Goal: Book appointment/travel/reservation

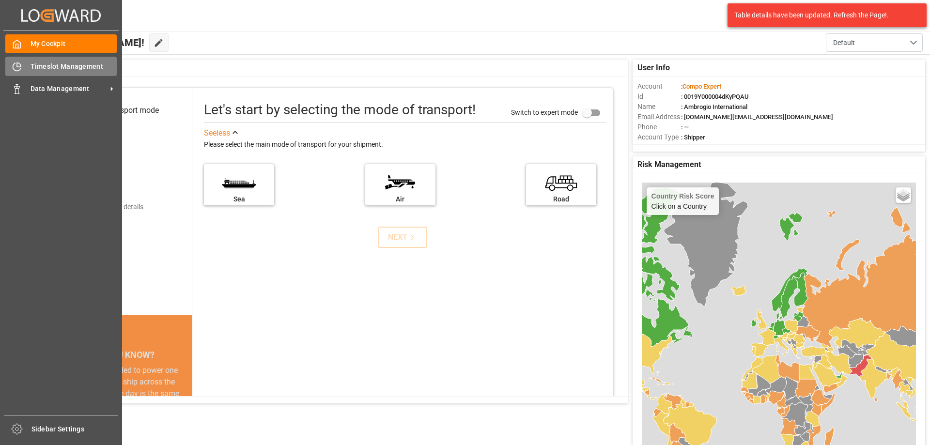
click at [19, 65] on icon at bounding box center [17, 67] width 10 height 10
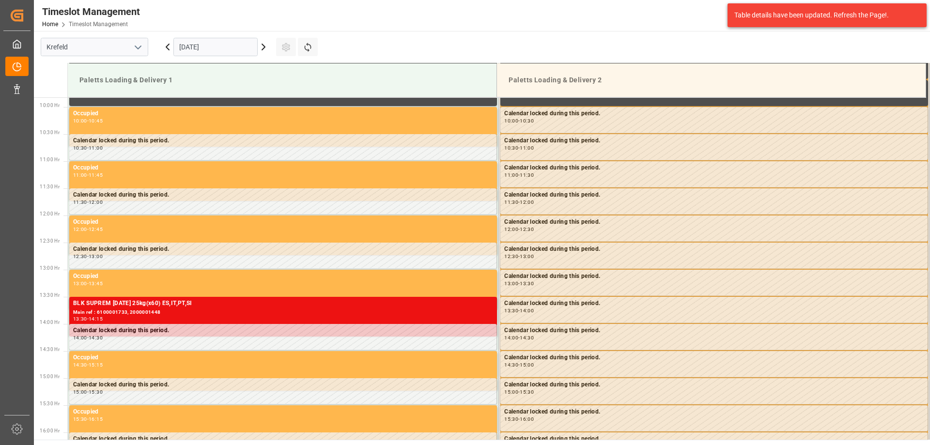
scroll to position [536, 0]
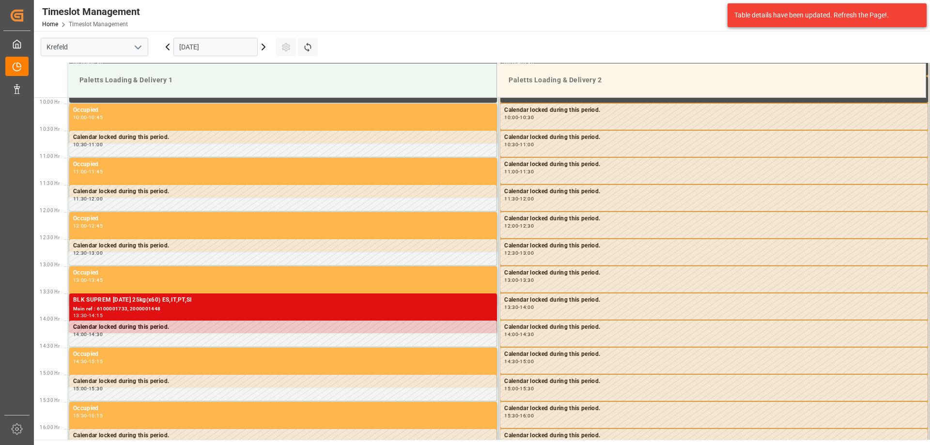
click at [163, 304] on div "BLK SUPREM [DATE] 25kg(x60) ES,IT,PT,SI" at bounding box center [283, 300] width 420 height 10
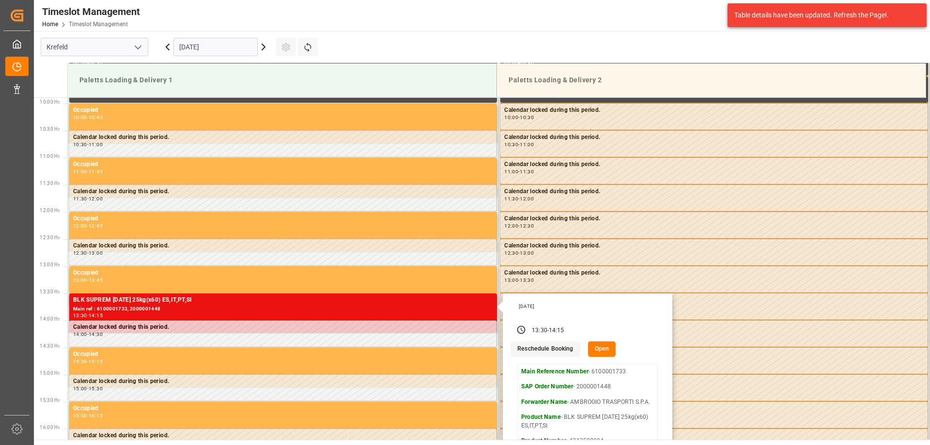
click at [529, 350] on button "Reschedule Booking" at bounding box center [544, 348] width 69 height 15
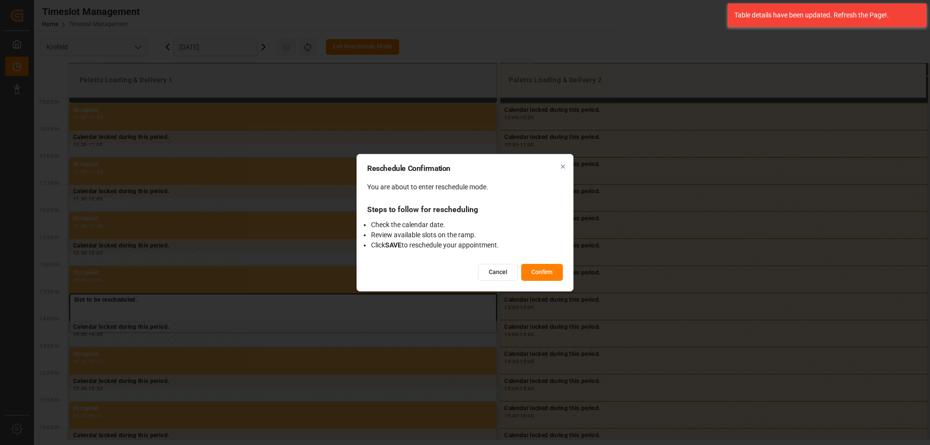
click at [539, 275] on button "Confirm" at bounding box center [542, 272] width 42 height 17
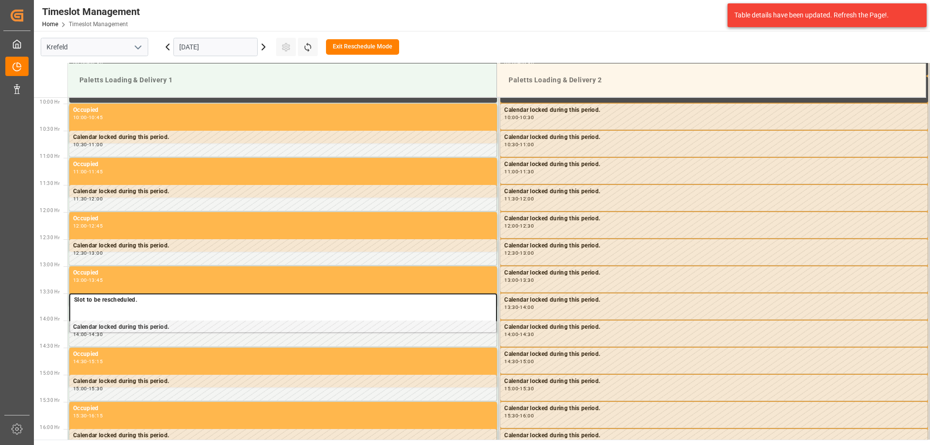
click at [260, 47] on icon at bounding box center [264, 47] width 12 height 12
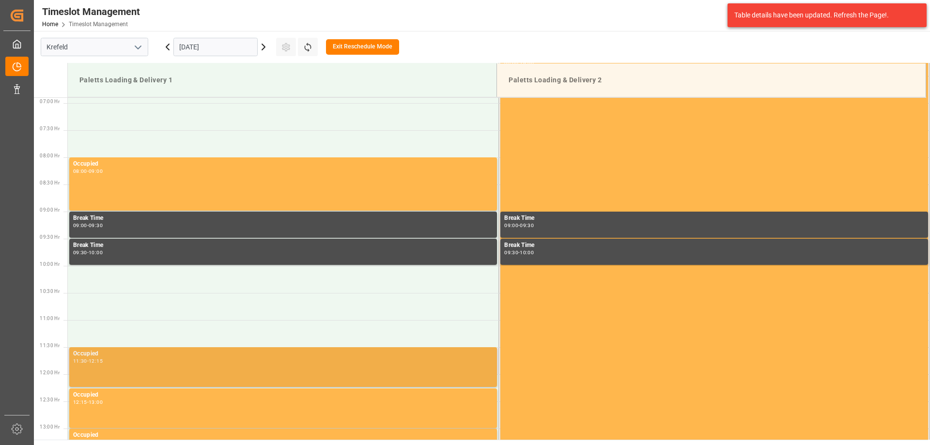
scroll to position [439, 0]
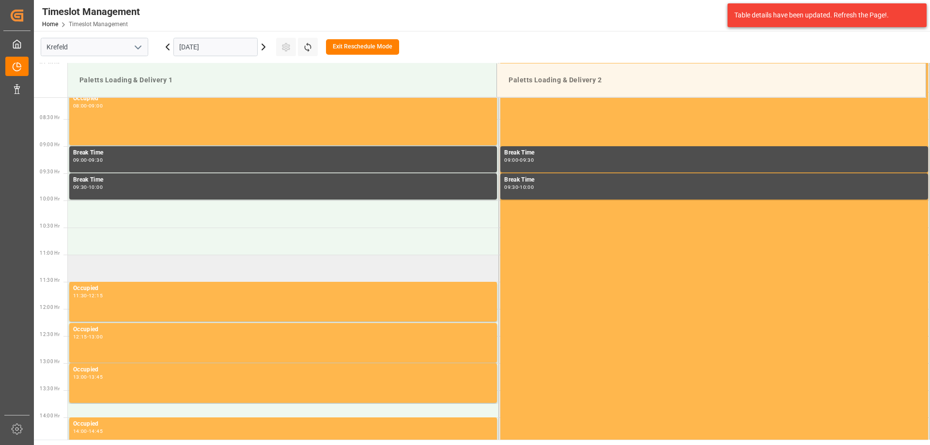
click at [122, 266] on td at bounding box center [283, 268] width 431 height 27
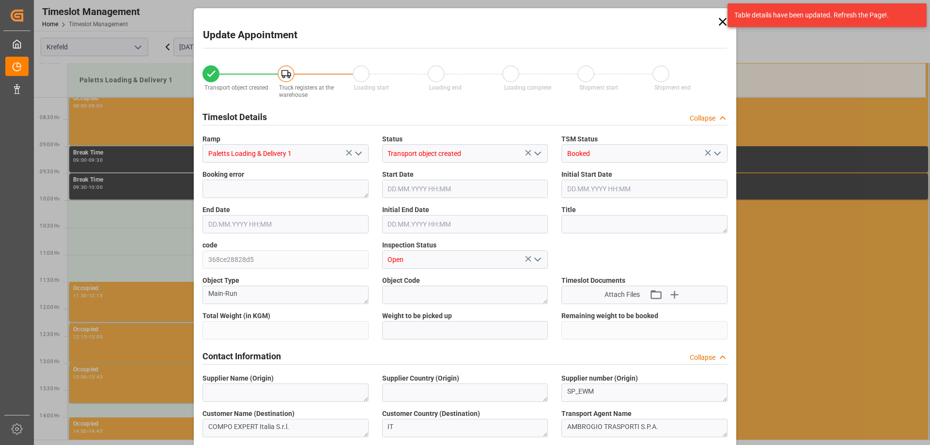
type input "27324"
type input "0"
type input "[DATE] 11:00"
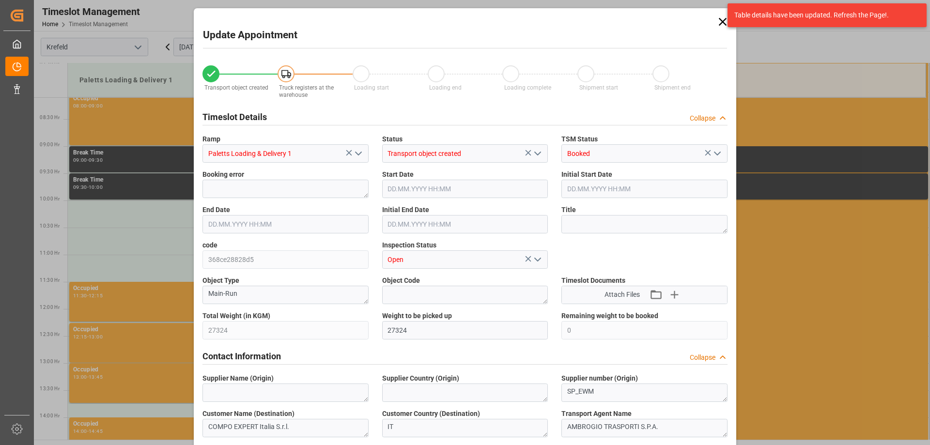
type input "[DATE] 13:30"
type input "[DATE] 11:30"
type input "[DATE] 14:00"
type input "[DATE] 11:20"
type input "[DATE] 09:18"
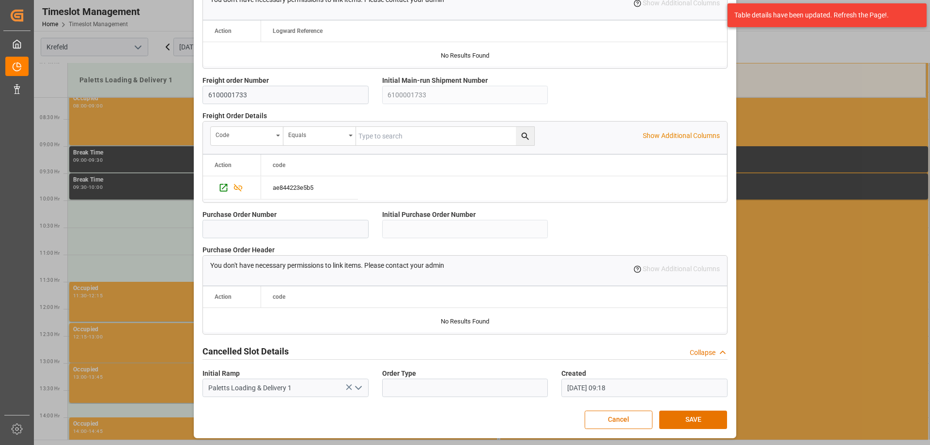
scroll to position [829, 0]
click at [686, 415] on button "SAVE" at bounding box center [693, 419] width 68 height 18
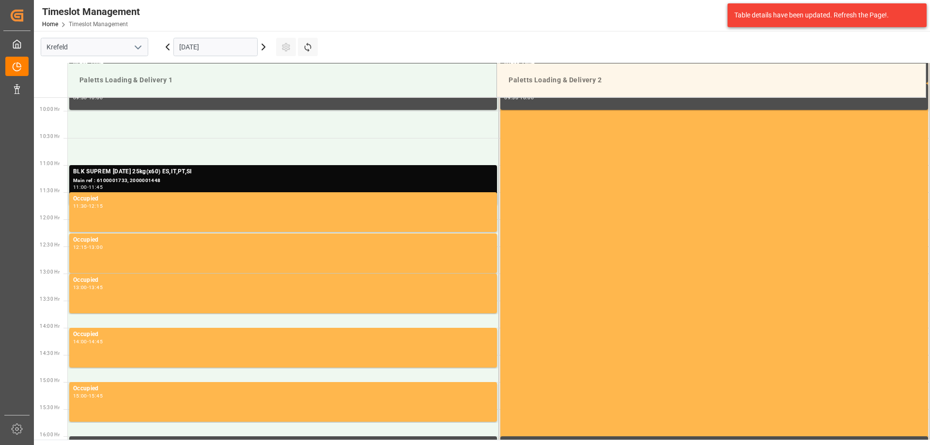
scroll to position [536, 0]
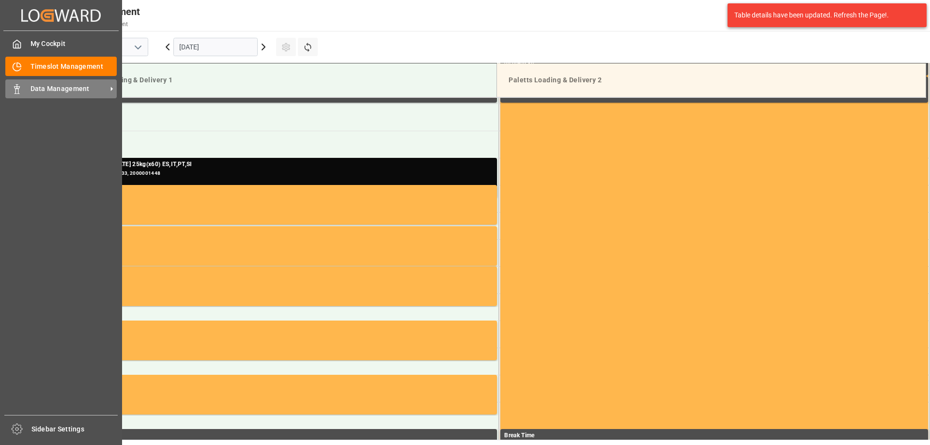
click at [15, 86] on icon at bounding box center [17, 89] width 10 height 10
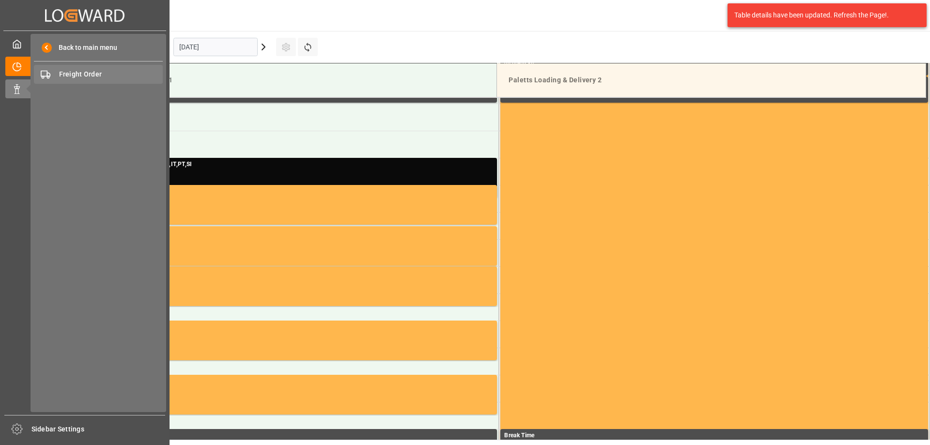
click at [79, 76] on span "Freight Order" at bounding box center [111, 74] width 104 height 10
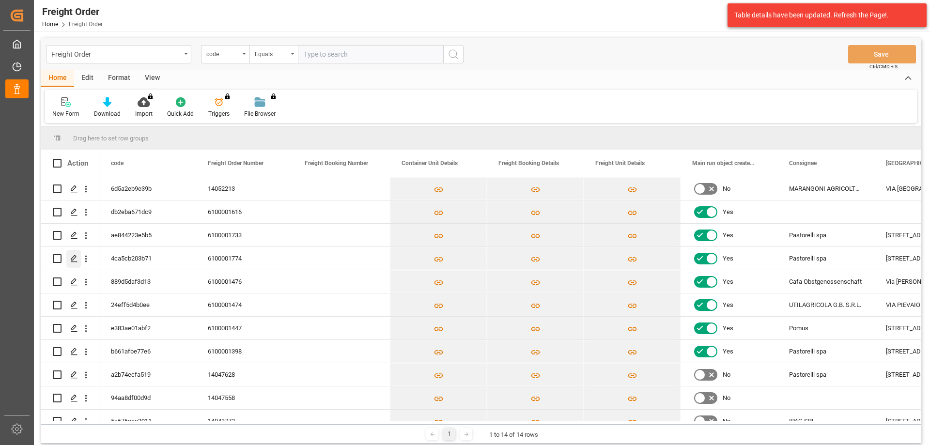
drag, startPoint x: 3, startPoint y: 112, endPoint x: 73, endPoint y: 259, distance: 163.5
click at [73, 259] on polygon "Press SPACE to select this row." at bounding box center [73, 258] width 5 height 5
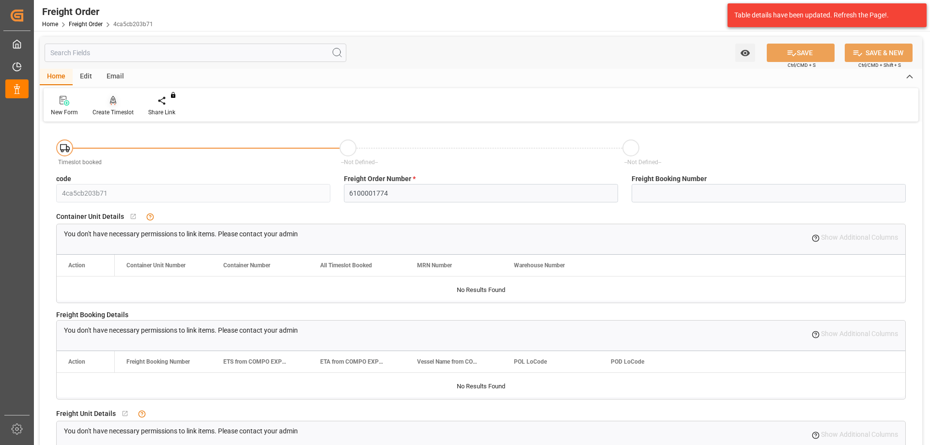
click at [111, 108] on div "Create Timeslot" at bounding box center [112, 112] width 41 height 9
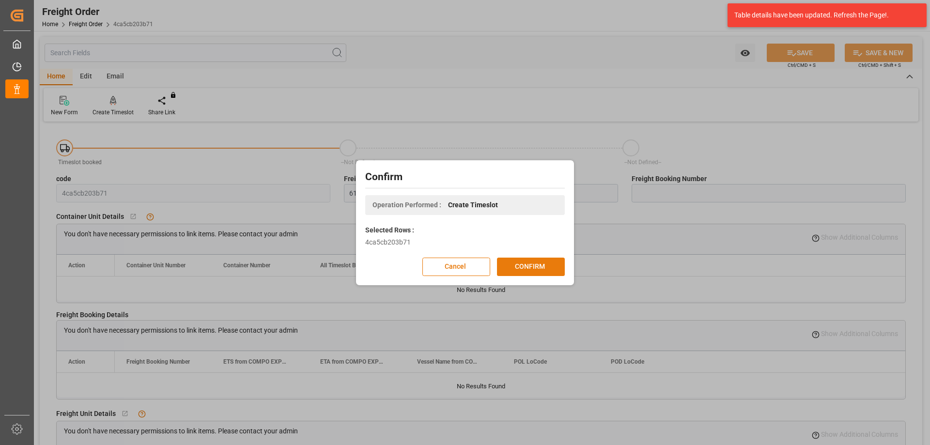
click at [539, 270] on button "CONFIRM" at bounding box center [531, 267] width 68 height 18
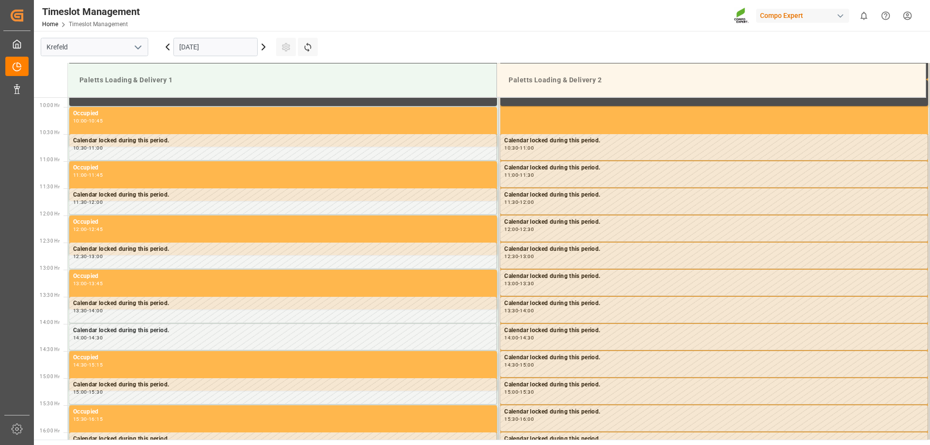
scroll to position [536, 0]
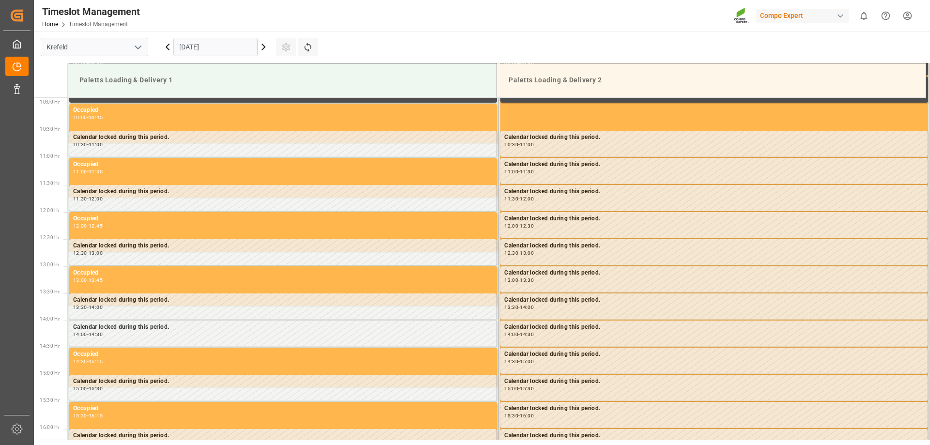
click at [260, 50] on icon at bounding box center [264, 47] width 12 height 12
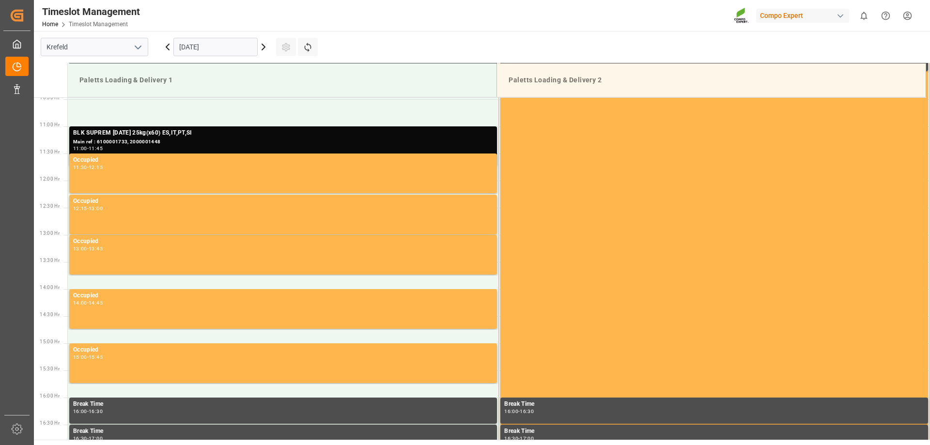
scroll to position [584, 0]
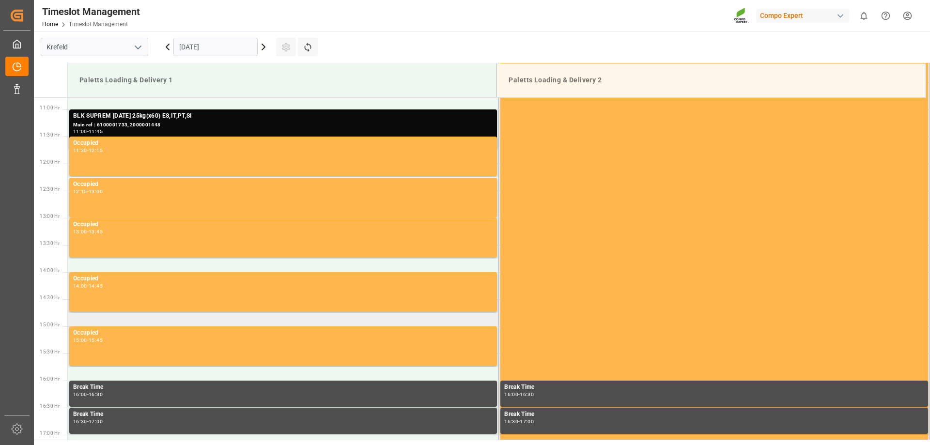
click at [105, 325] on td at bounding box center [283, 312] width 431 height 27
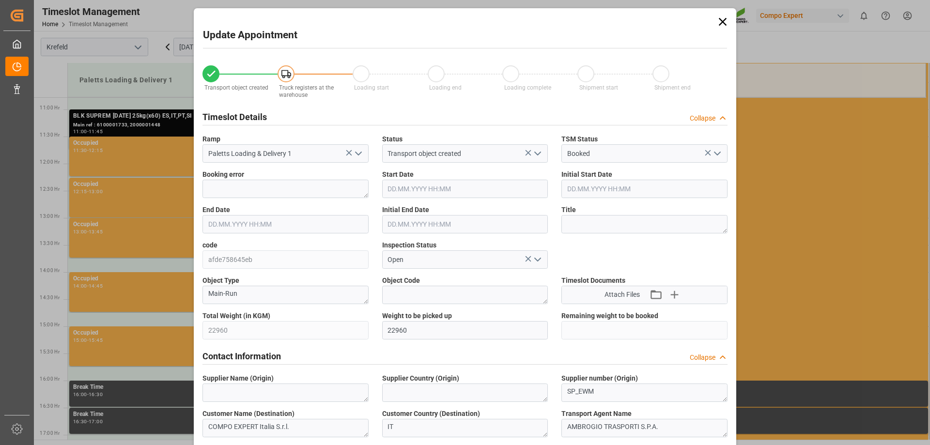
type input "[DATE] 14:30"
type input "[DATE] 15:00"
type input "08.09.2025 15:26"
type input "11.09.2025 09:07"
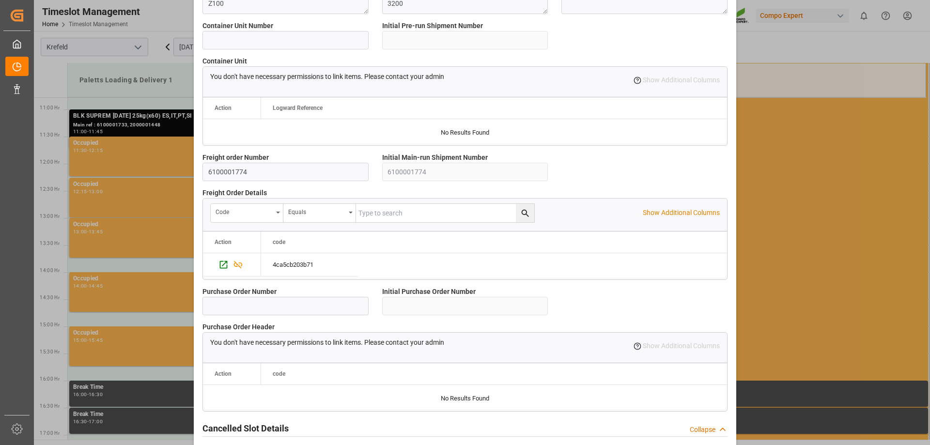
scroll to position [829, 0]
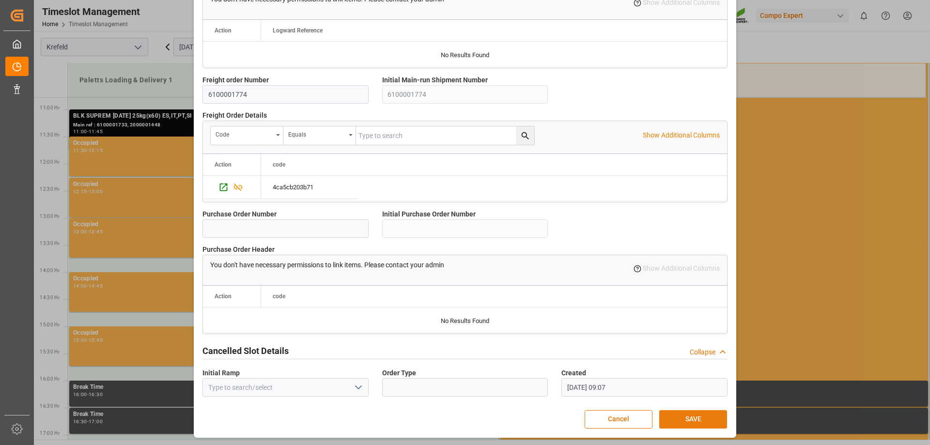
click at [687, 427] on button "SAVE" at bounding box center [693, 419] width 68 height 18
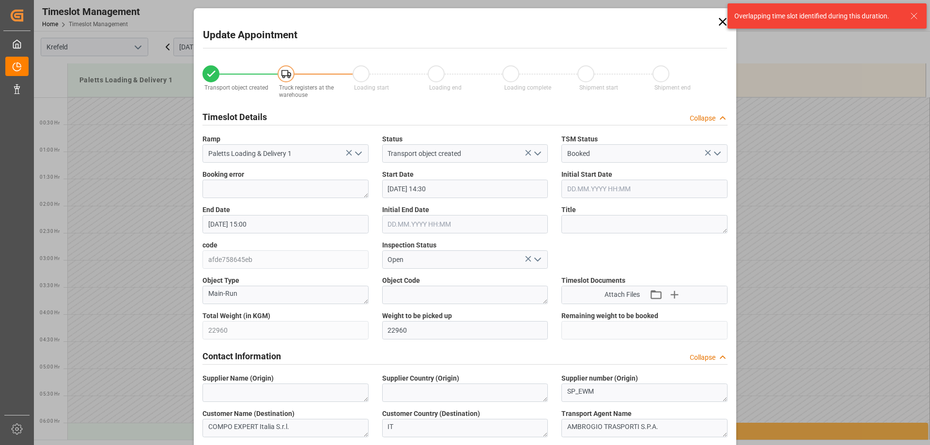
click at [717, 22] on icon at bounding box center [723, 22] width 14 height 14
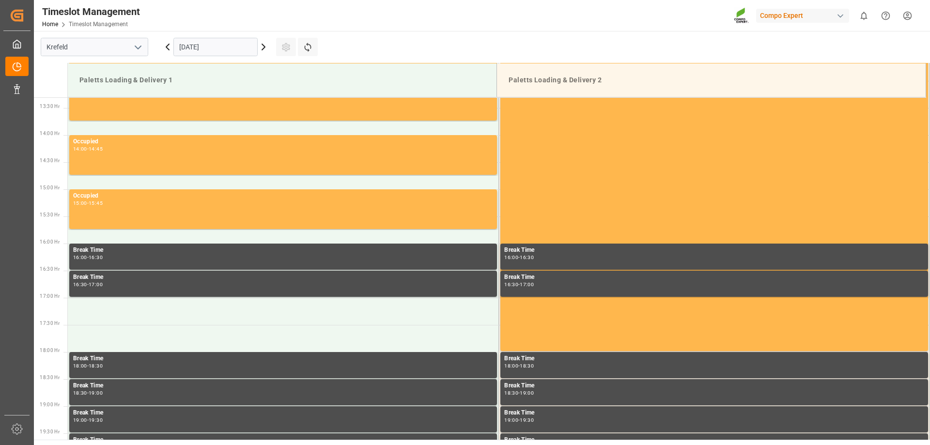
scroll to position [722, 0]
click at [142, 311] on td at bounding box center [283, 310] width 431 height 27
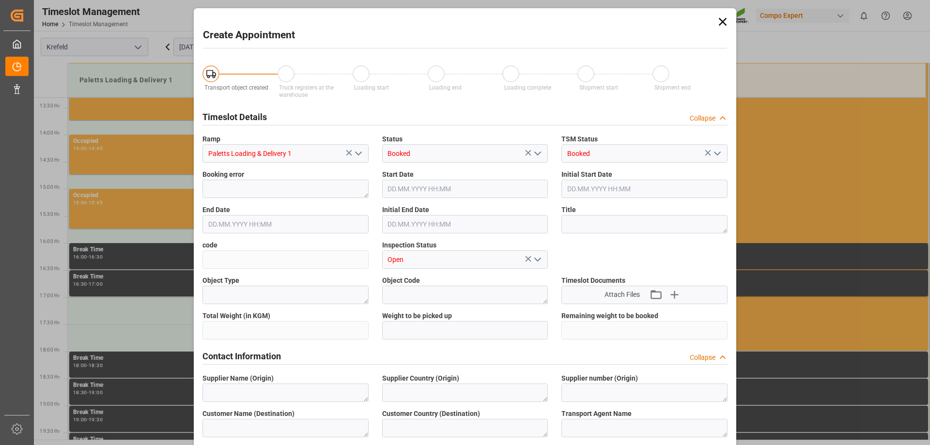
type input "12.09.2025 17:00"
type input "12.09.2025 17:30"
click at [726, 21] on icon at bounding box center [723, 22] width 14 height 14
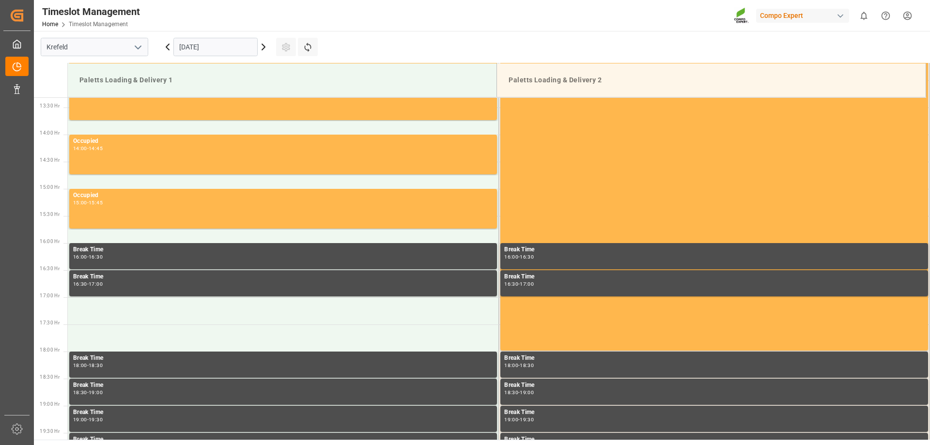
click at [203, 51] on input "[DATE]" at bounding box center [215, 47] width 84 height 18
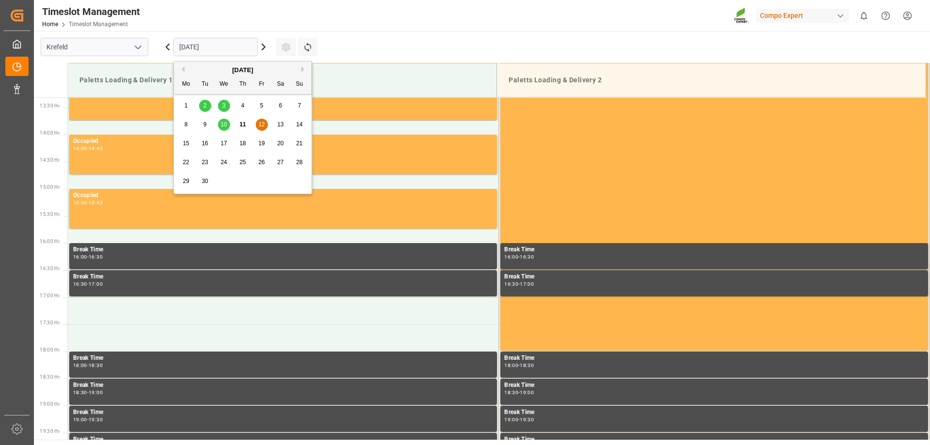
click at [183, 142] on span "15" at bounding box center [186, 143] width 6 height 7
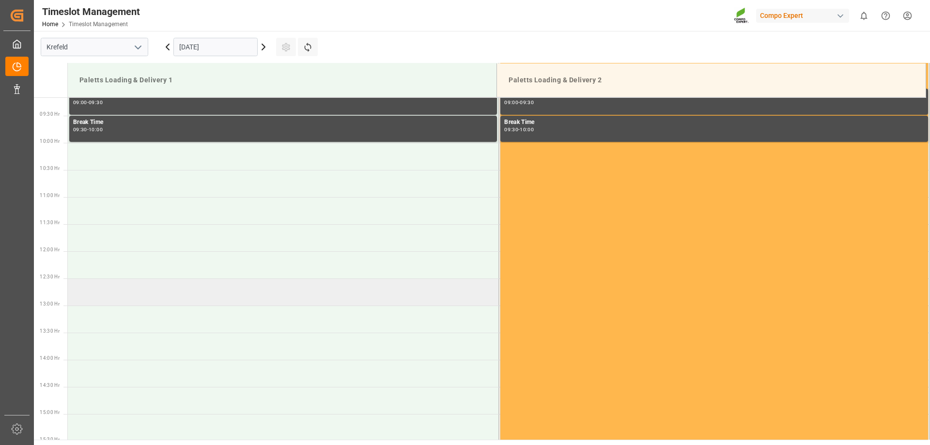
scroll to position [536, 0]
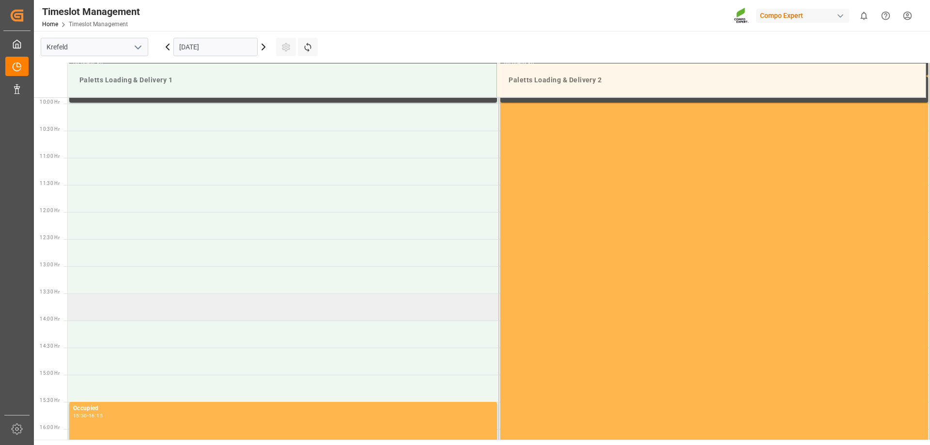
click at [143, 305] on td at bounding box center [283, 306] width 431 height 27
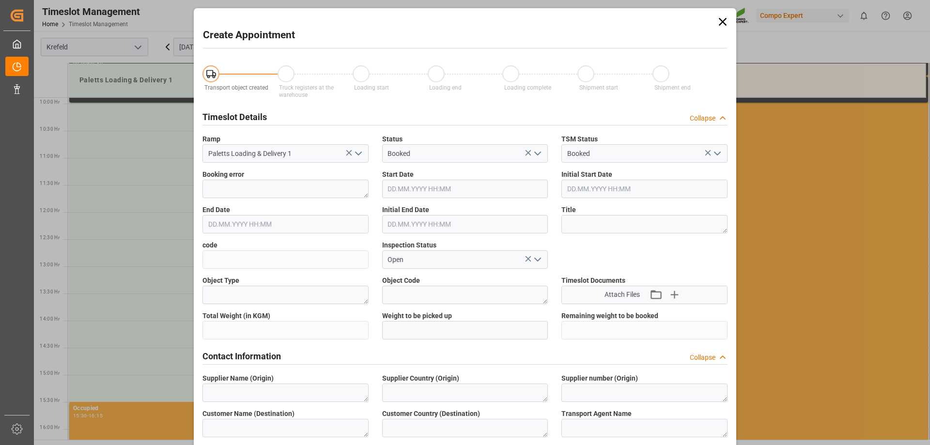
type input "15.09.2025 13:30"
type input "15.09.2025 14:00"
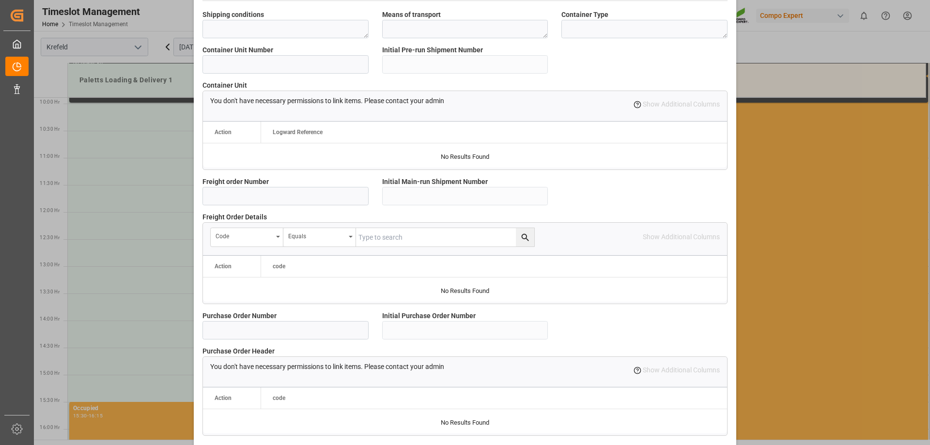
scroll to position [829, 0]
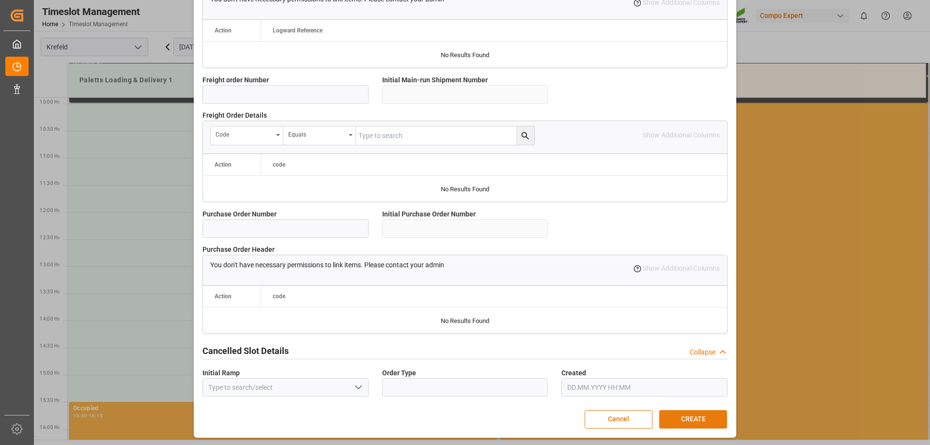
click at [712, 424] on button "CREATE" at bounding box center [693, 419] width 68 height 18
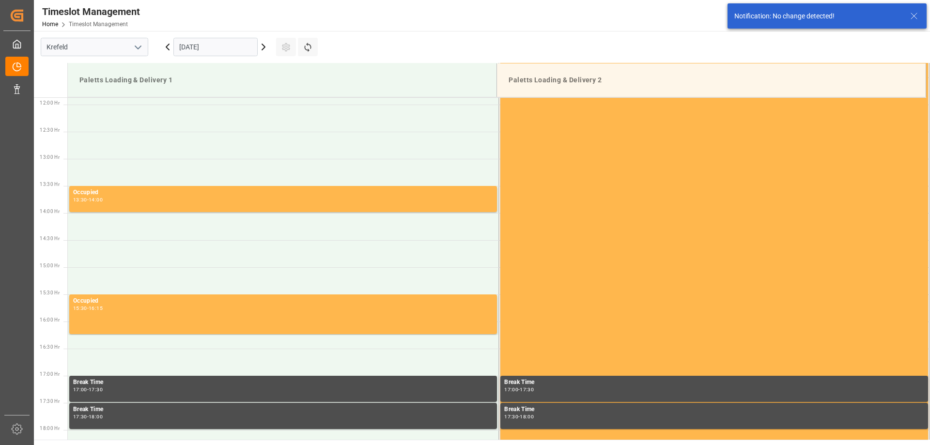
scroll to position [644, 0]
